Goal: Transaction & Acquisition: Purchase product/service

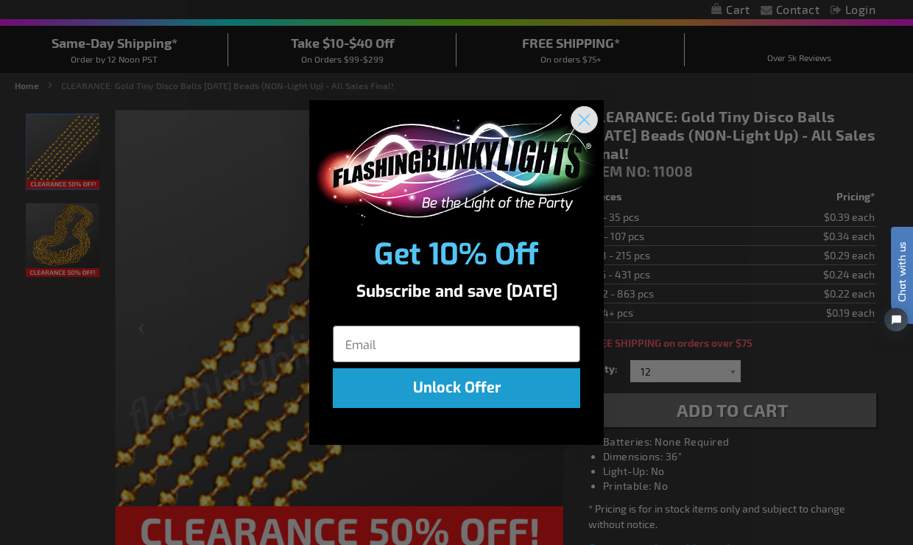
click at [582, 124] on circle "Close dialog" at bounding box center [584, 119] width 24 height 24
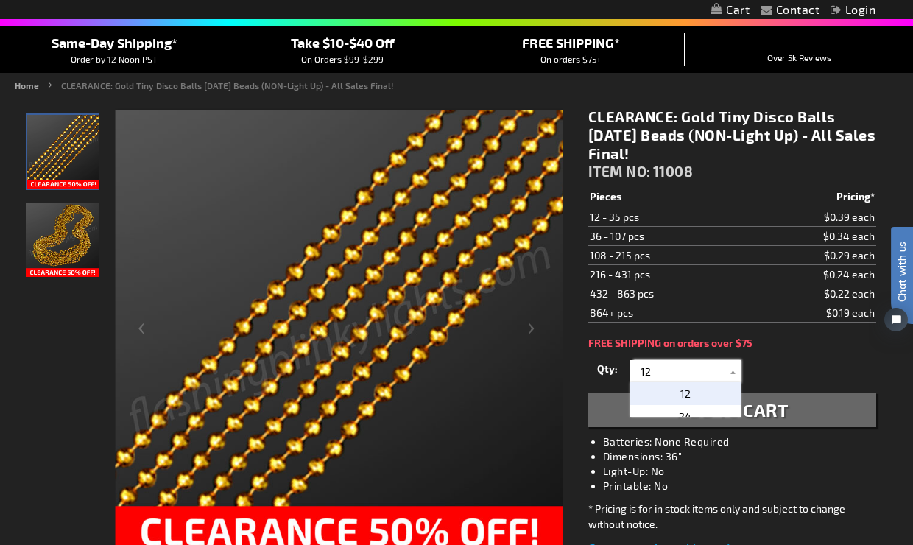
click at [655, 375] on input "12" at bounding box center [687, 371] width 107 height 22
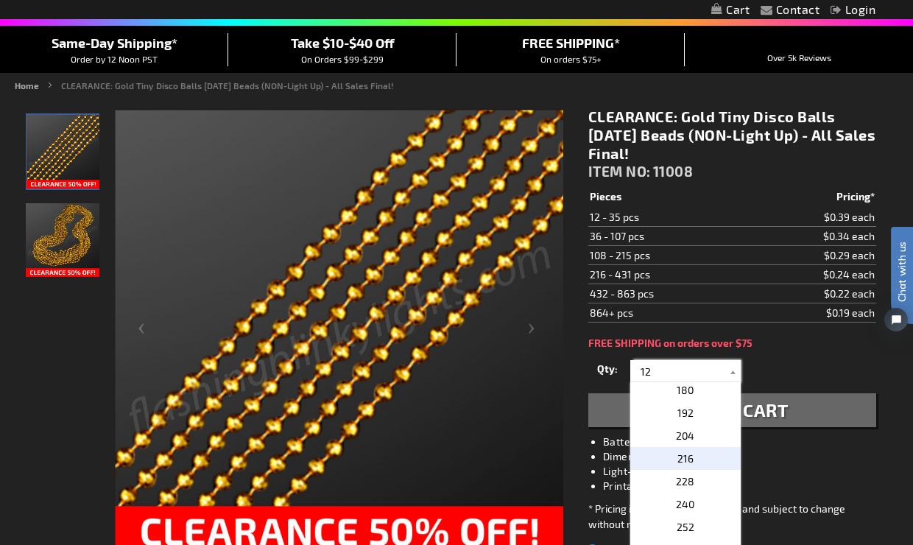
scroll to position [320, 0]
click at [659, 454] on p "216" at bounding box center [686, 462] width 110 height 23
type input "216"
click at [668, 373] on input "216" at bounding box center [687, 371] width 107 height 22
click at [678, 462] on span "216" at bounding box center [686, 462] width 16 height 13
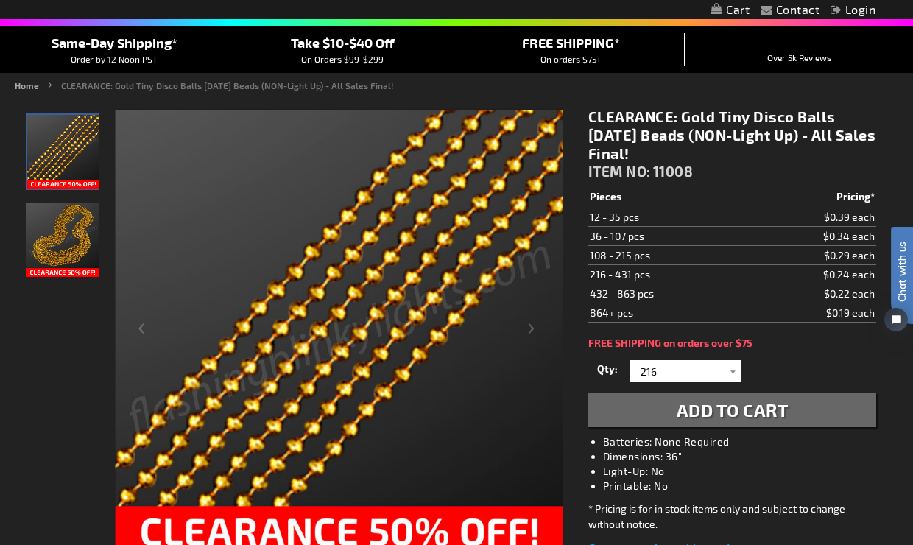
click at [675, 418] on button "Add to Cart" at bounding box center [733, 410] width 288 height 34
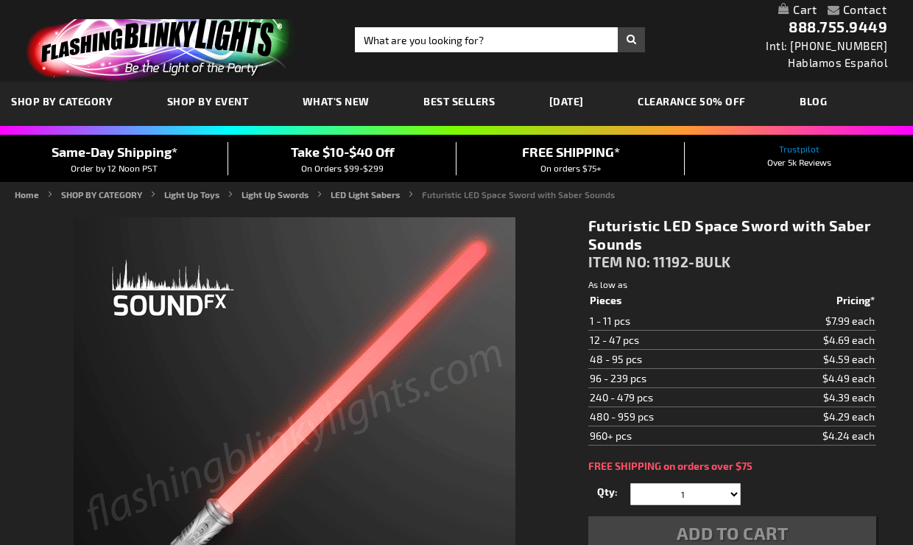
scroll to position [90, 0]
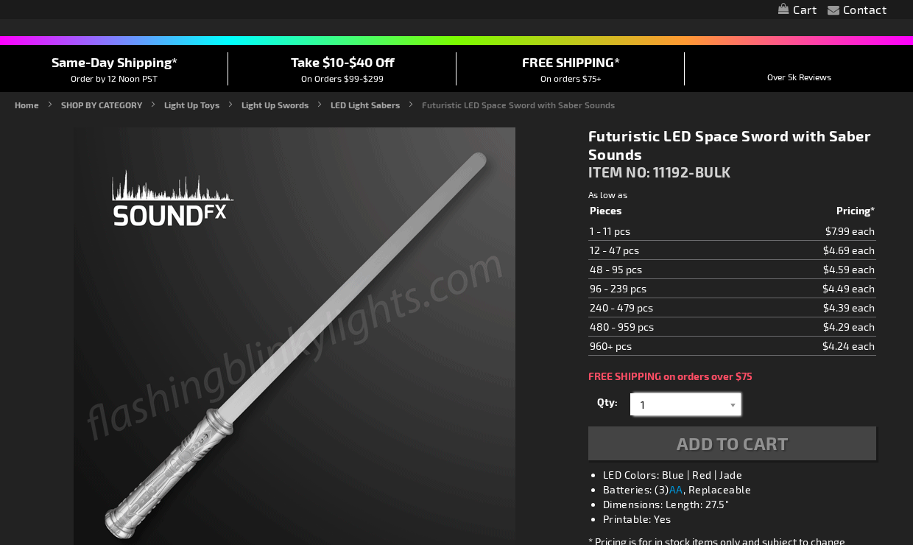
click at [635, 393] on input "1" at bounding box center [687, 404] width 107 height 22
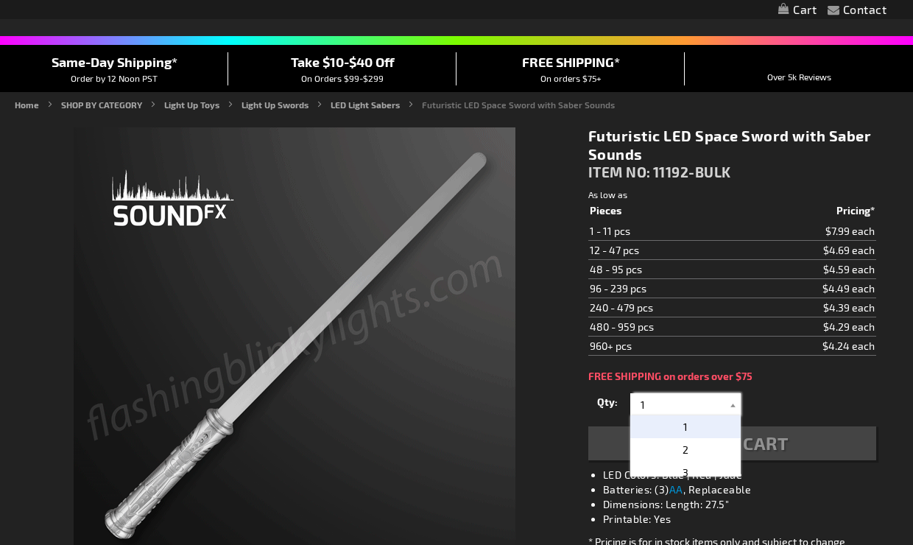
click at [667, 393] on input "1" at bounding box center [687, 404] width 107 height 22
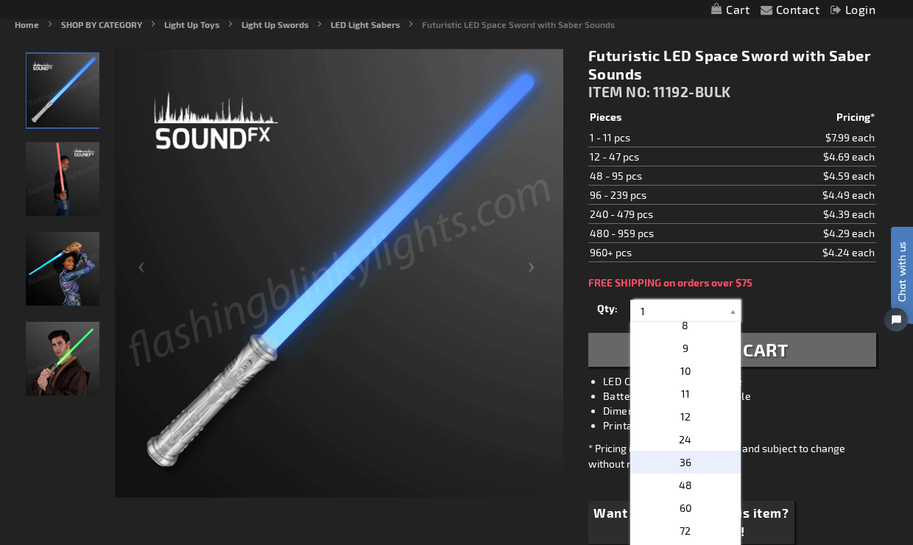
scroll to position [0, 0]
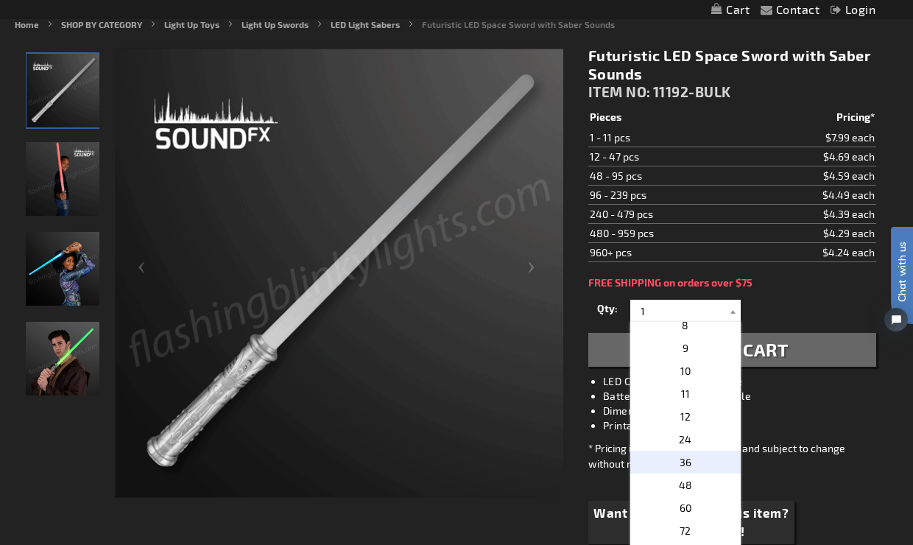
click at [690, 469] on p "36" at bounding box center [686, 462] width 110 height 23
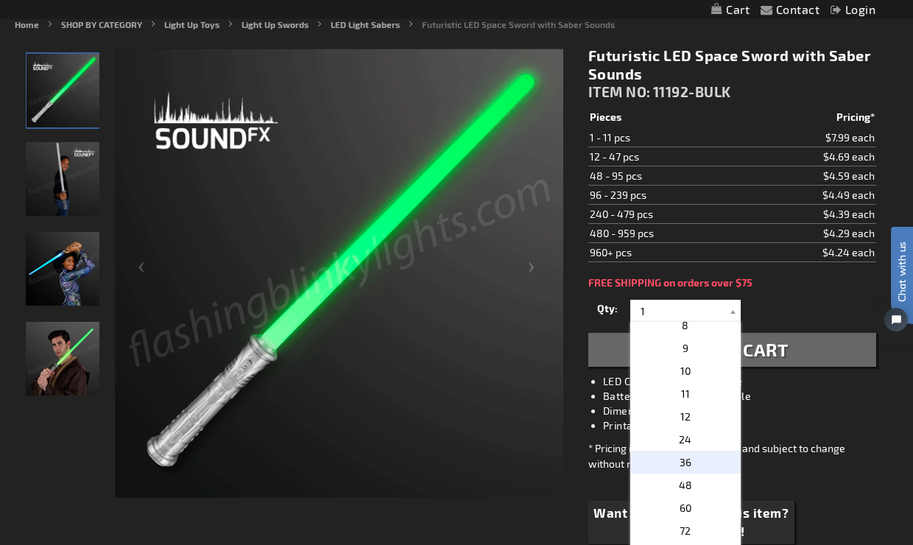
type input "36"
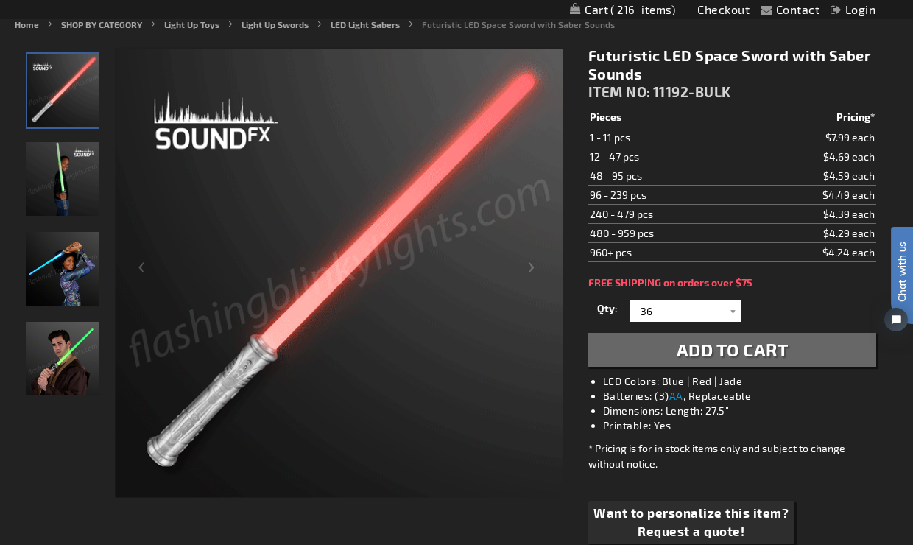
click at [678, 353] on span "Add to Cart" at bounding box center [733, 349] width 112 height 21
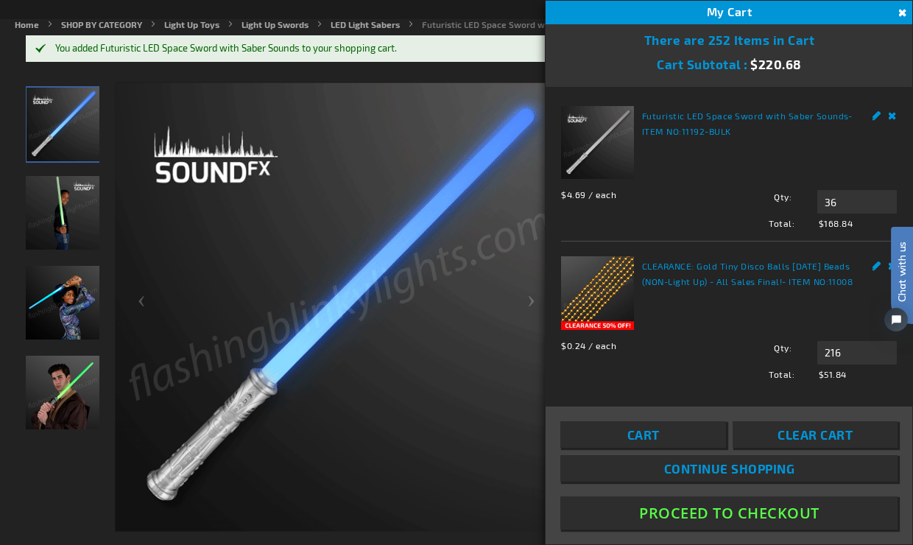
click at [902, 10] on button "Close" at bounding box center [902, 13] width 16 height 16
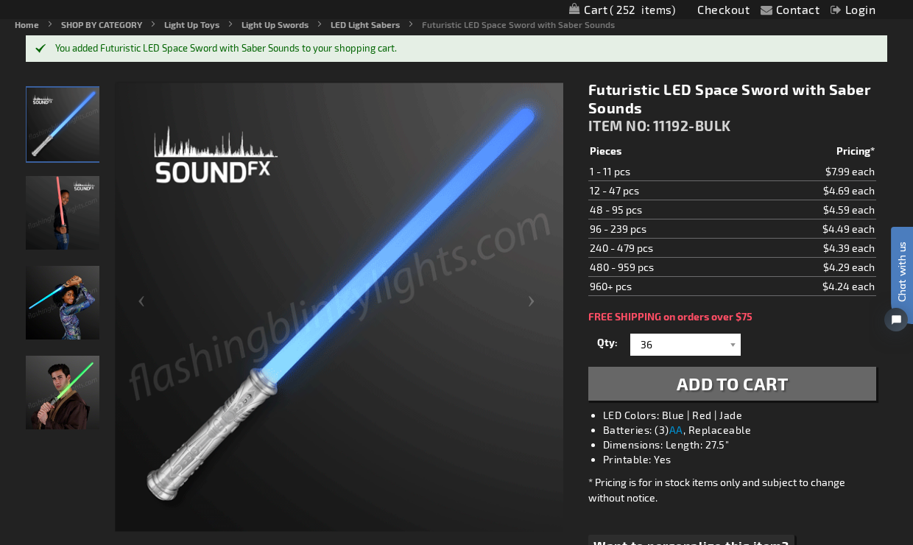
click at [641, 11] on span "252" at bounding box center [643, 9] width 66 height 13
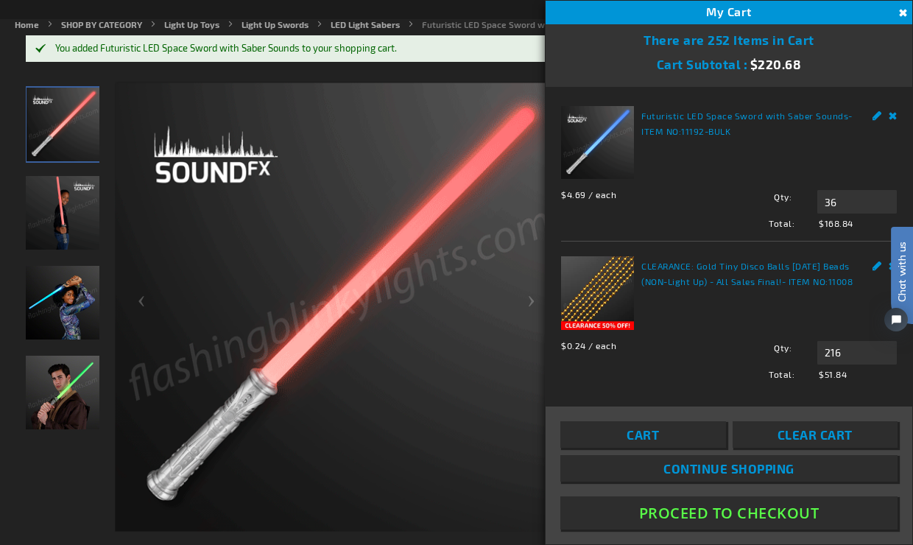
click at [907, 11] on button "Close" at bounding box center [902, 13] width 16 height 16
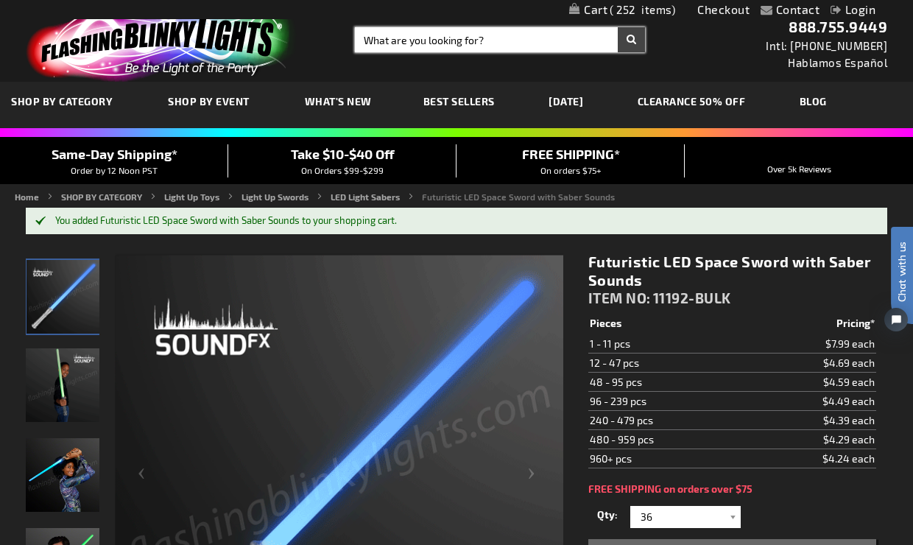
click at [413, 34] on input "Search" at bounding box center [500, 39] width 290 height 25
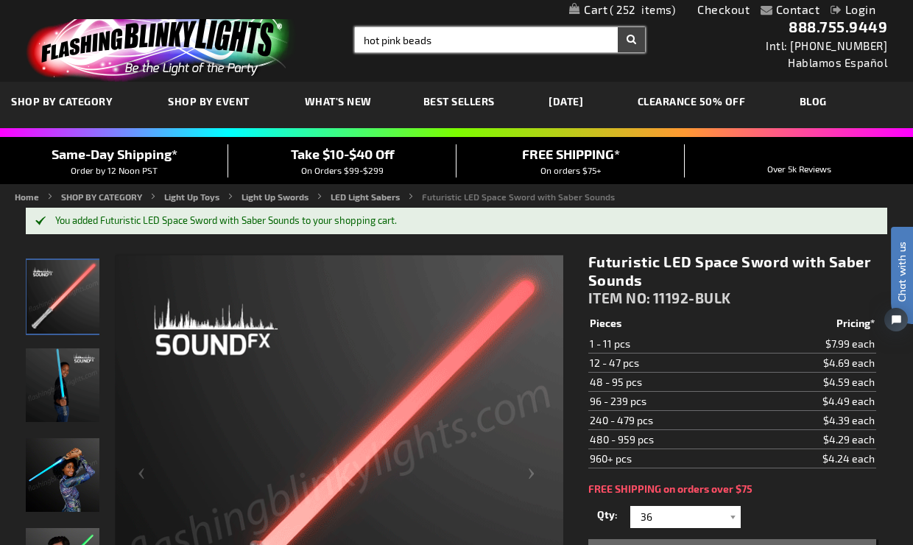
type input "hot pink beads"
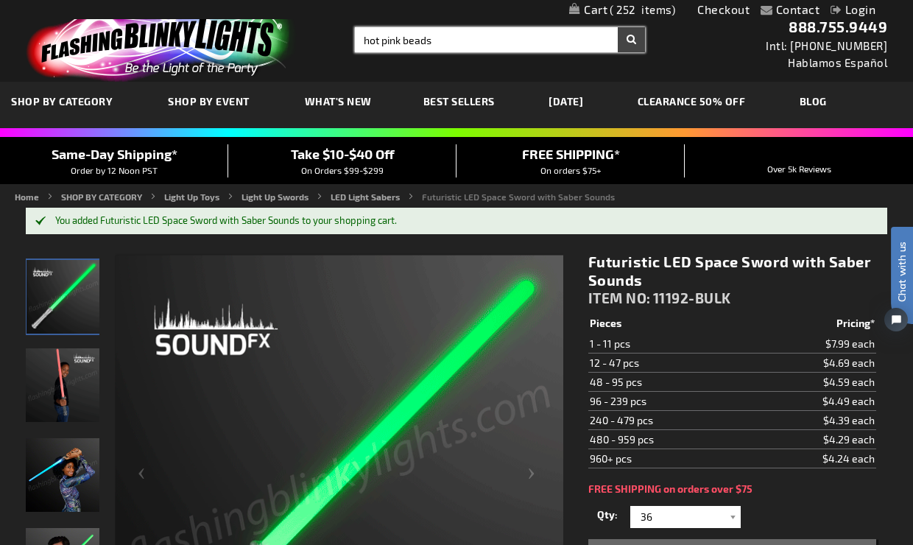
click at [631, 40] on button "Search" at bounding box center [631, 39] width 27 height 25
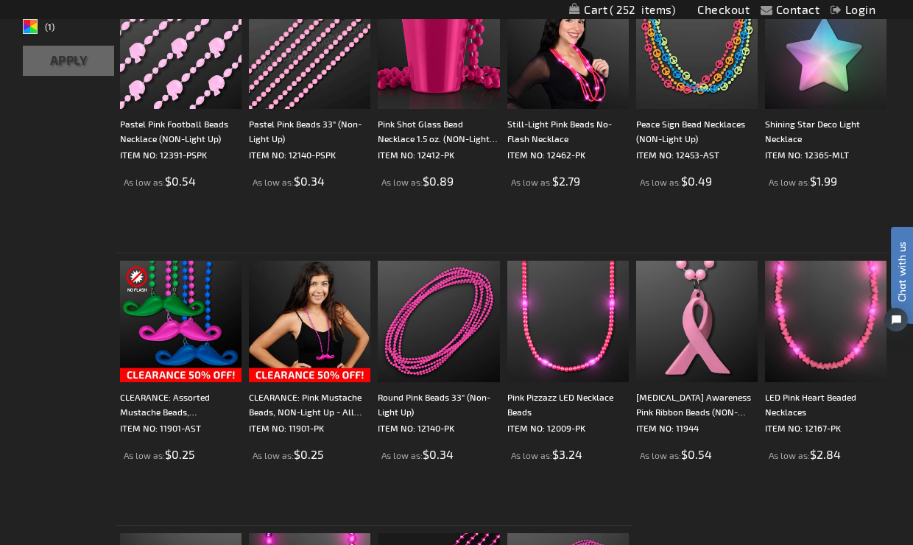
scroll to position [323, 0]
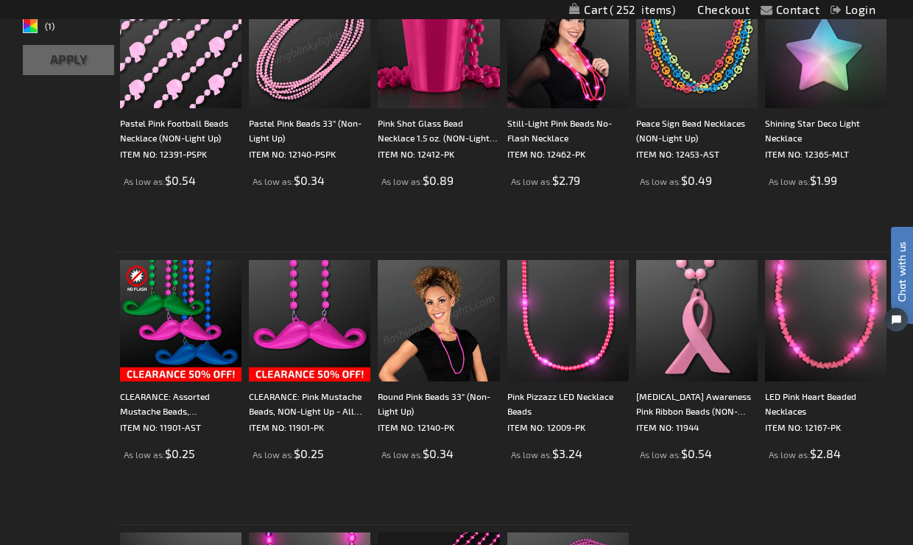
click at [411, 345] on img at bounding box center [439, 321] width 122 height 122
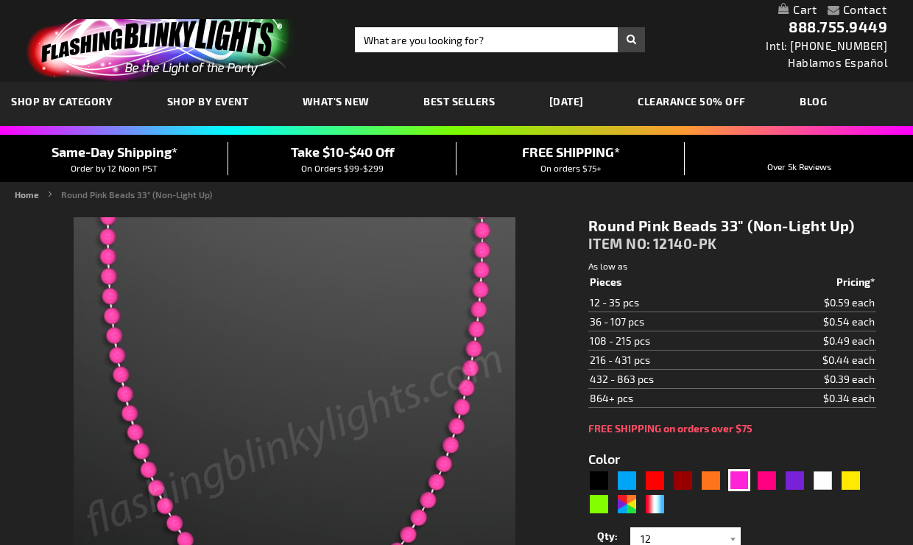
type input "5639"
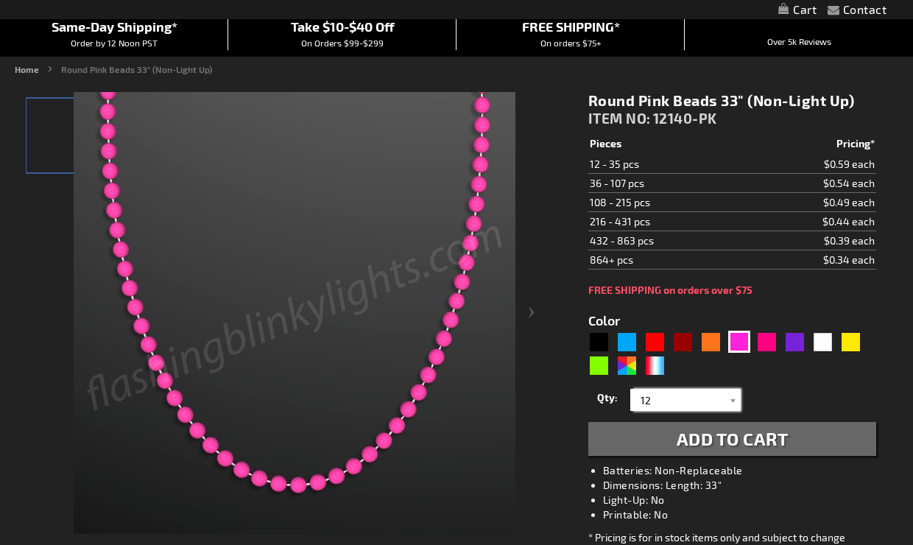
click at [683, 405] on input "12" at bounding box center [687, 400] width 107 height 22
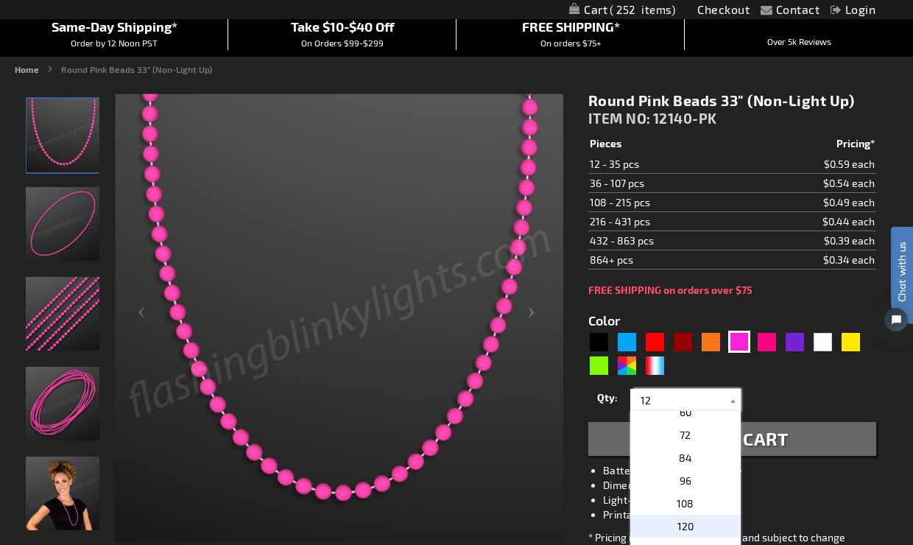
scroll to position [98, 0]
click at [693, 504] on p "108" at bounding box center [686, 507] width 110 height 23
type input "108"
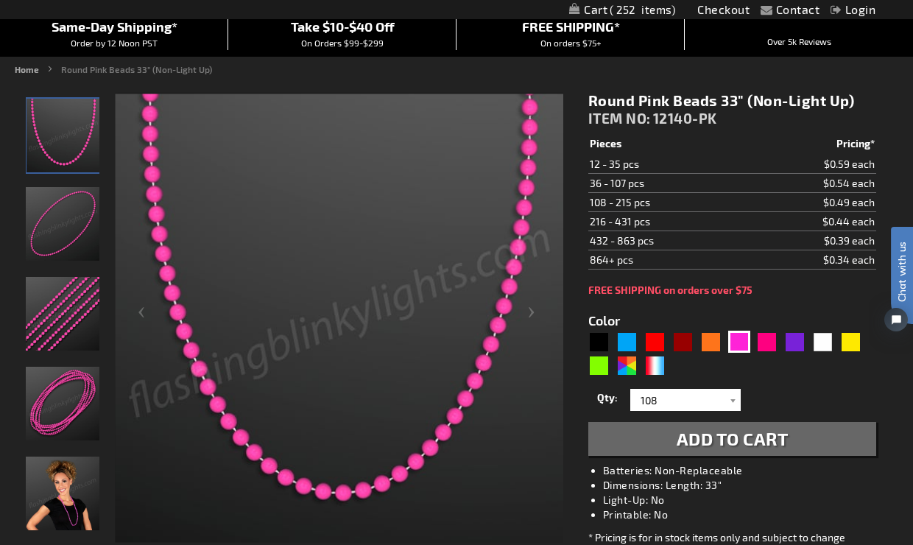
click at [765, 440] on span "Add to Cart" at bounding box center [733, 438] width 112 height 21
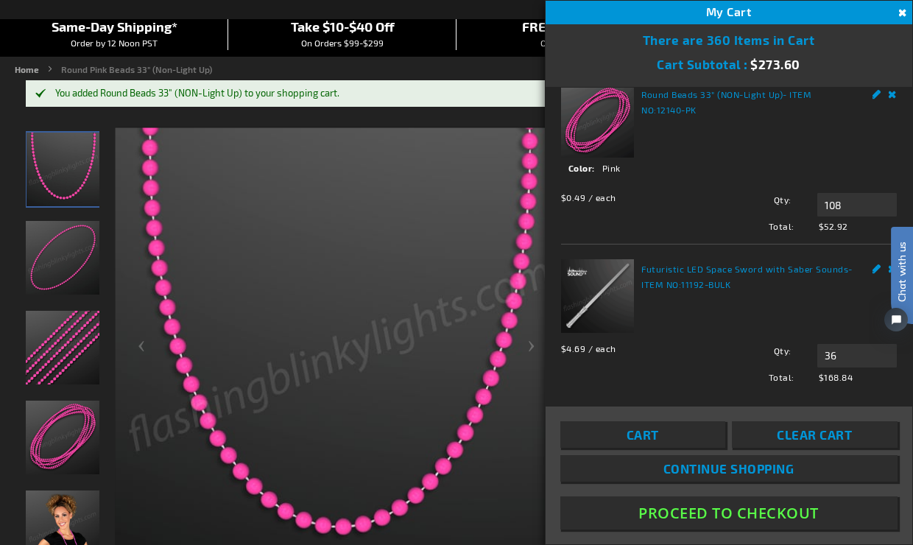
scroll to position [18, 0]
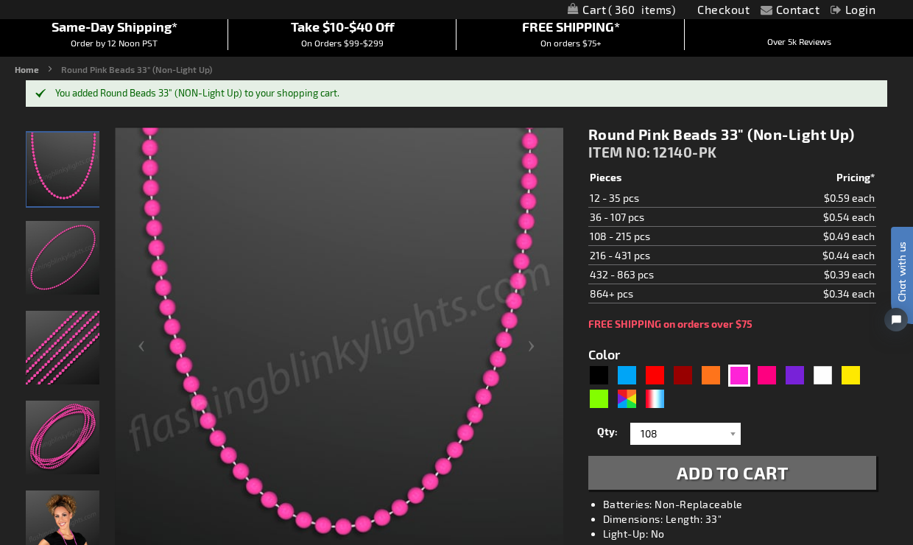
click at [646, 3] on link "My Cart 360 360 items" at bounding box center [622, 10] width 108 height 14
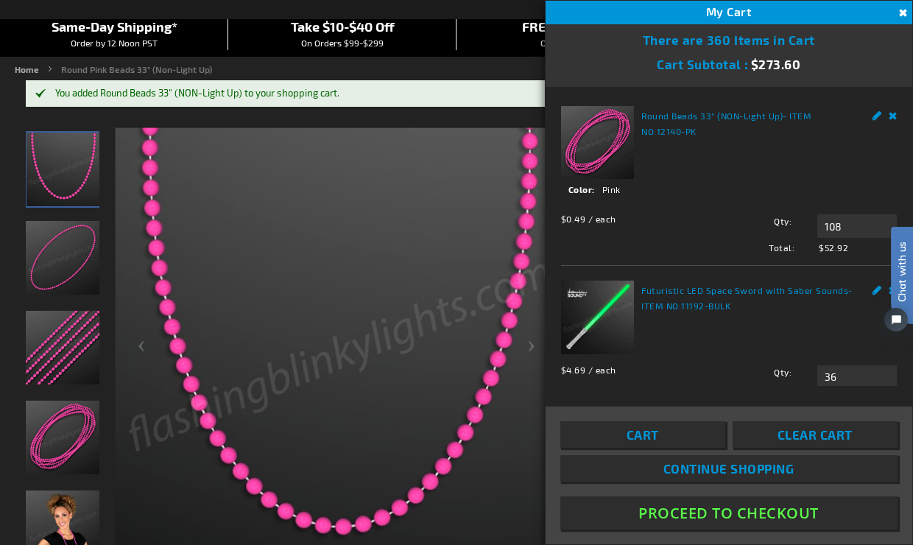
scroll to position [0, 0]
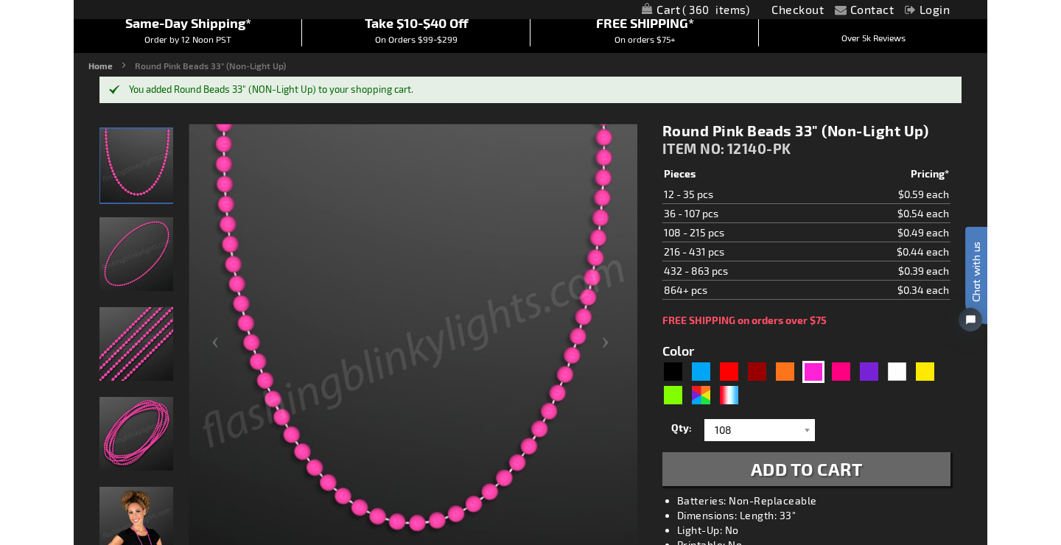
scroll to position [129, 0]
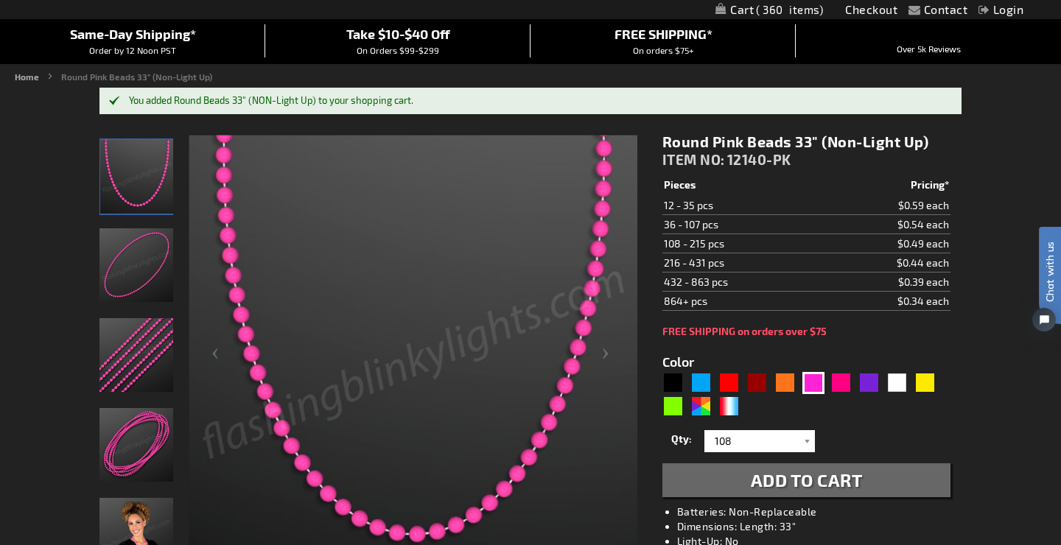
click at [784, 9] on span "360" at bounding box center [789, 9] width 67 height 13
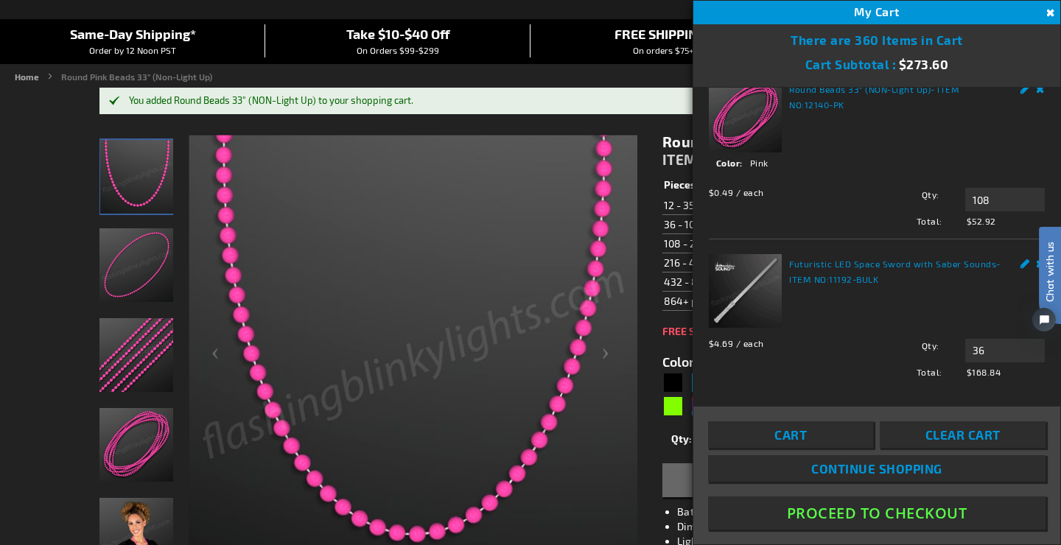
scroll to position [20, 0]
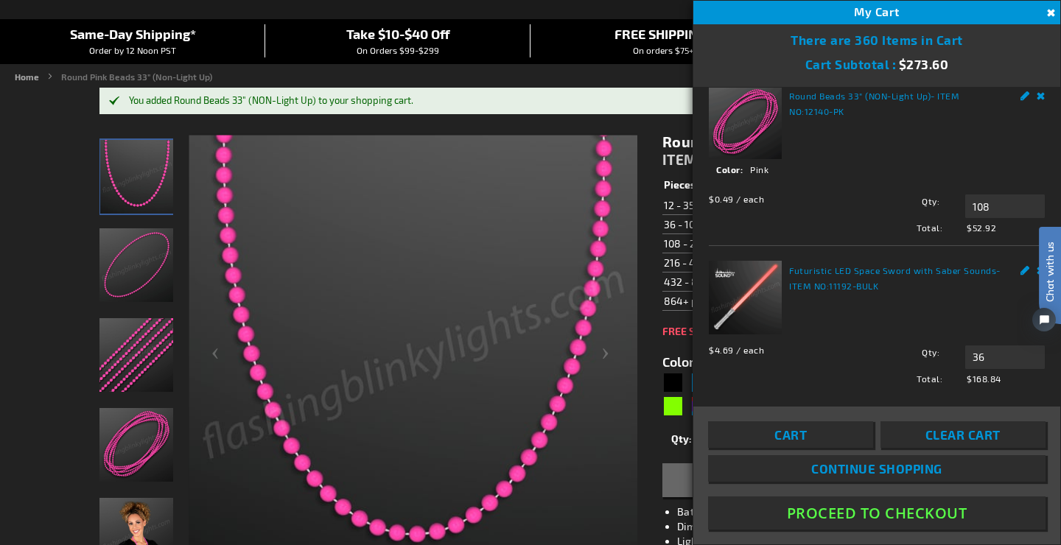
click at [913, 96] on link "Remove" at bounding box center [1040, 93] width 9 height 15
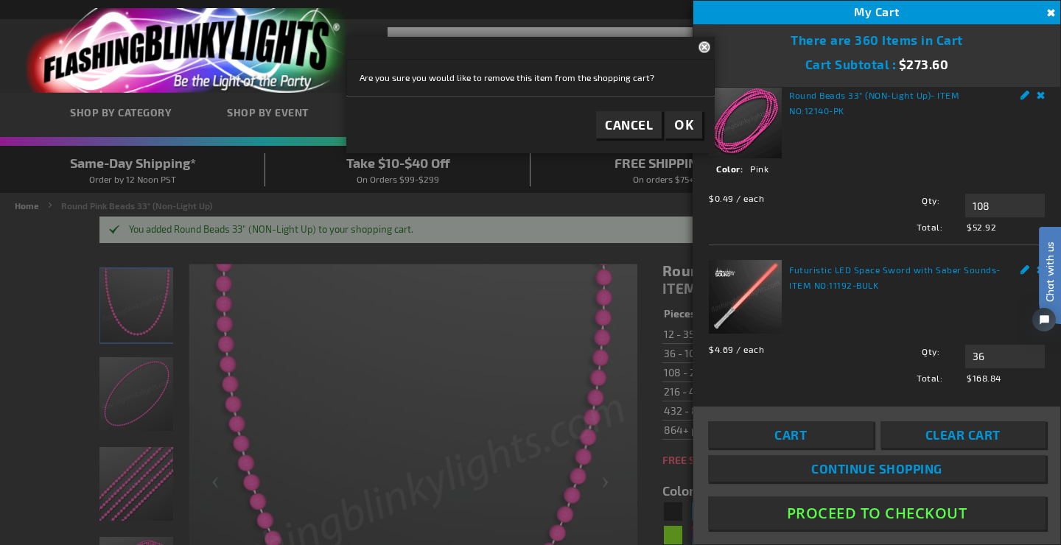
scroll to position [13, 0]
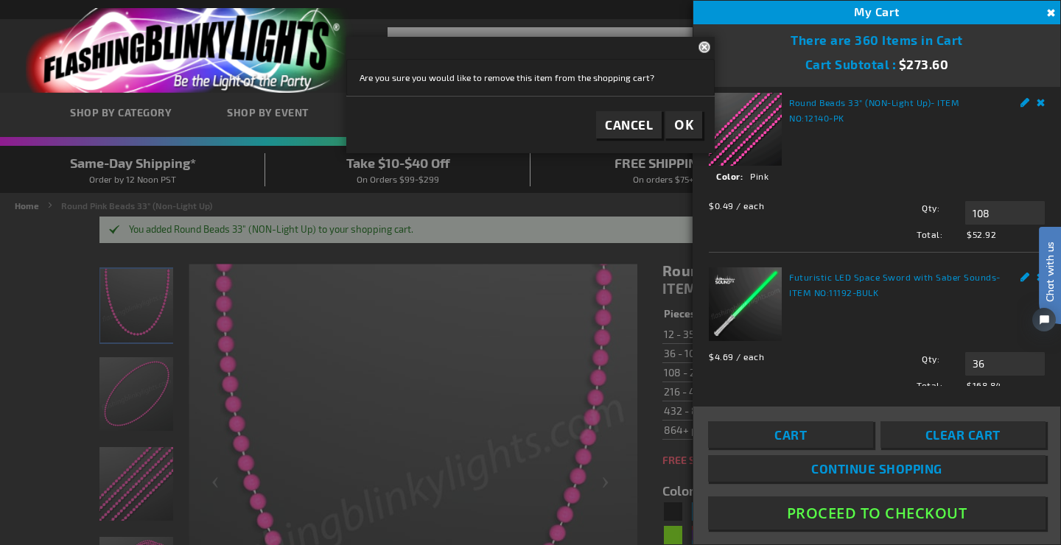
click at [913, 102] on link "Remove" at bounding box center [1040, 100] width 9 height 15
click at [684, 122] on span "OK" at bounding box center [683, 124] width 19 height 17
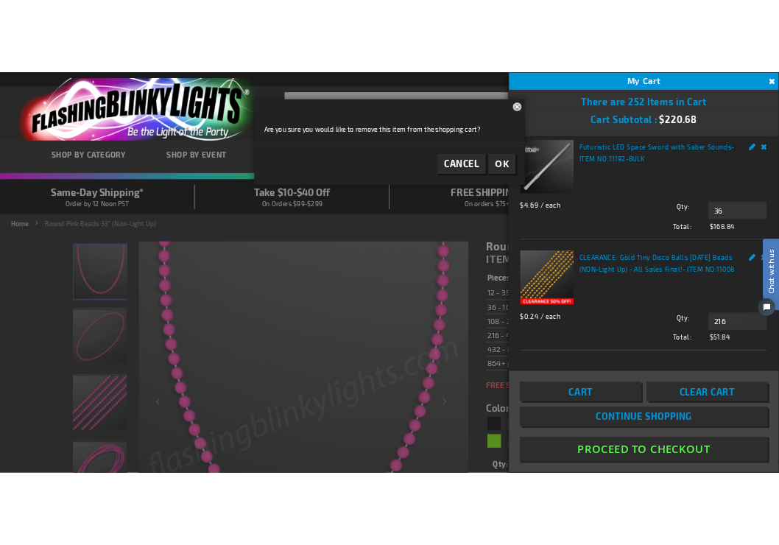
scroll to position [0, 0]
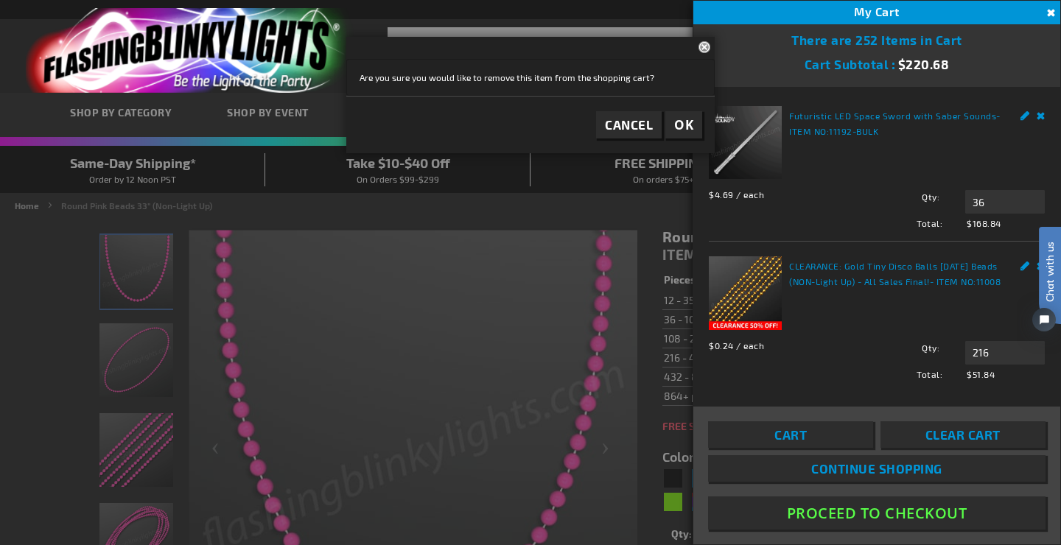
click at [913, 60] on div "Cart Subtotal $220.68" at bounding box center [876, 64] width 367 height 32
click at [708, 43] on button "Close" at bounding box center [706, 46] width 16 height 19
